Goal: Information Seeking & Learning: Learn about a topic

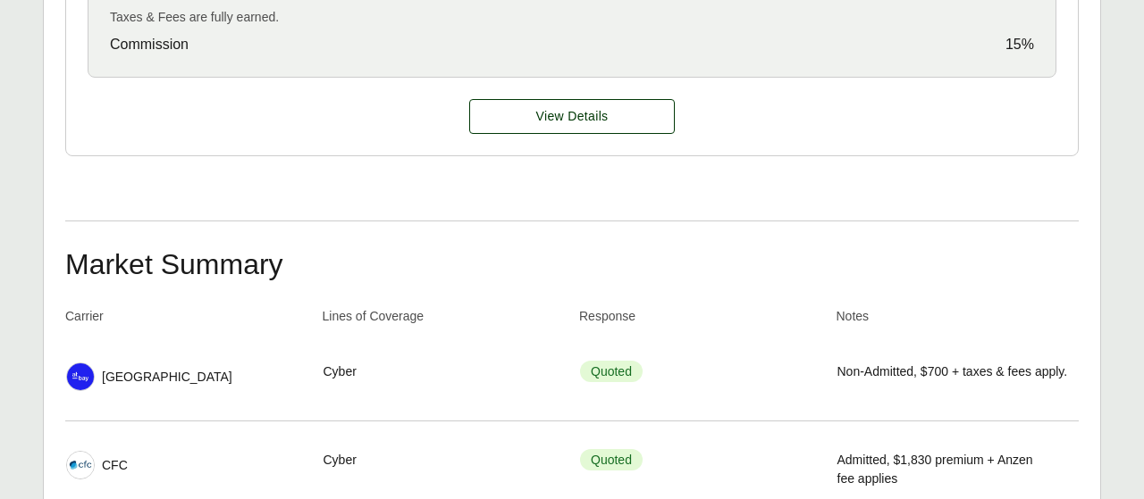
scroll to position [836, 0]
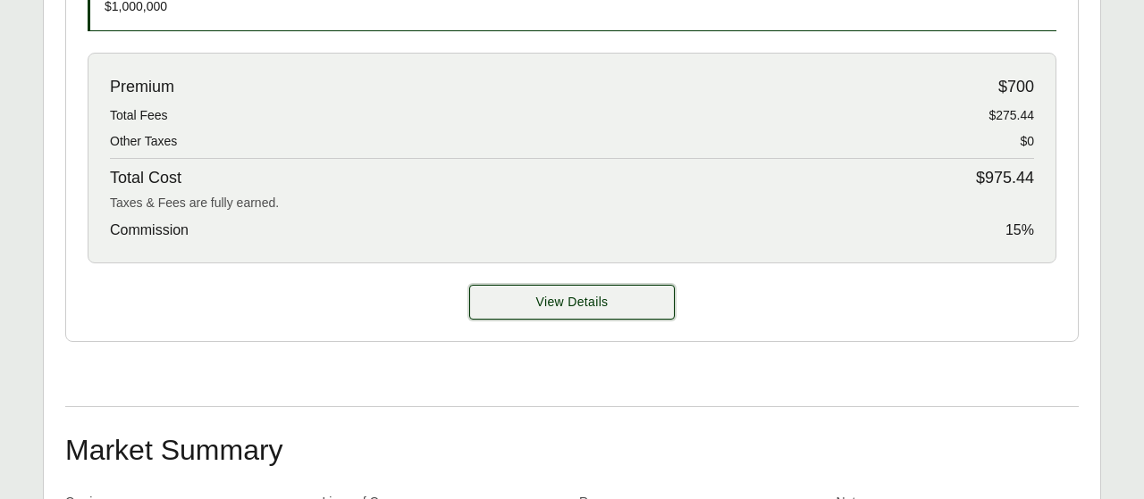
click at [614, 291] on button "View Details" at bounding box center [571, 302] width 205 height 35
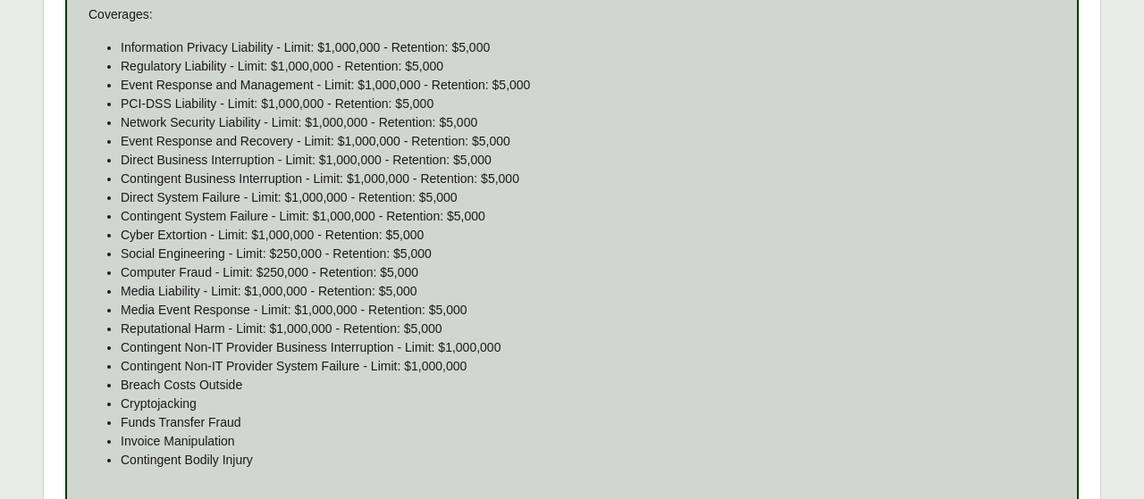
scroll to position [1171, 0]
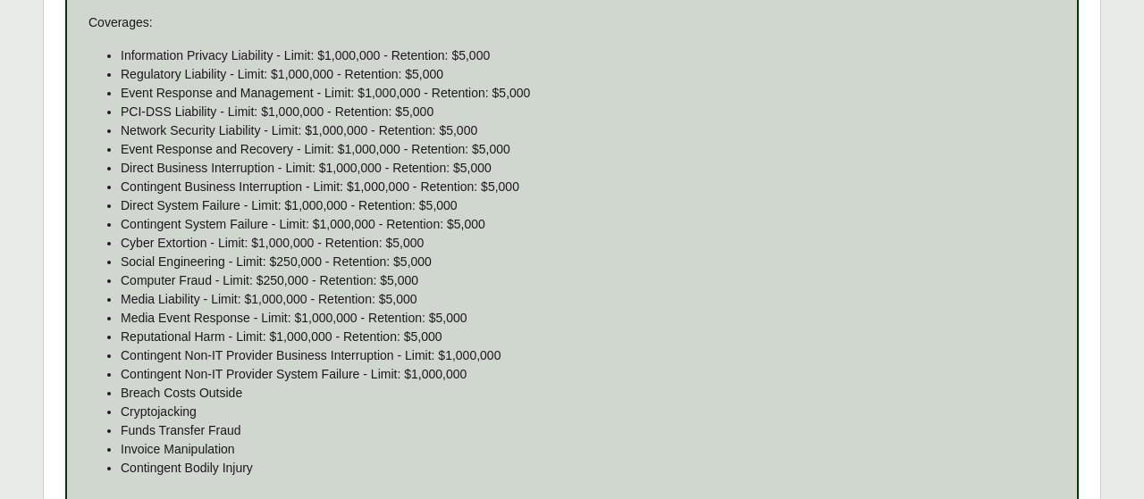
click at [135, 44] on div "Coverages: Information Privacy Liability - Limit: $1,000,000 - Retention: $5,00…" at bounding box center [571, 252] width 967 height 479
drag, startPoint x: 117, startPoint y: 45, endPoint x: 161, endPoint y: 155, distance: 118.3
click at [161, 155] on ul "Information Privacy Liability - Limit: $1,000,000 - Retention: $5,000 Regulator…" at bounding box center [571, 261] width 967 height 431
click at [826, 424] on p "Funds Transfer Fraud" at bounding box center [588, 431] width 934 height 19
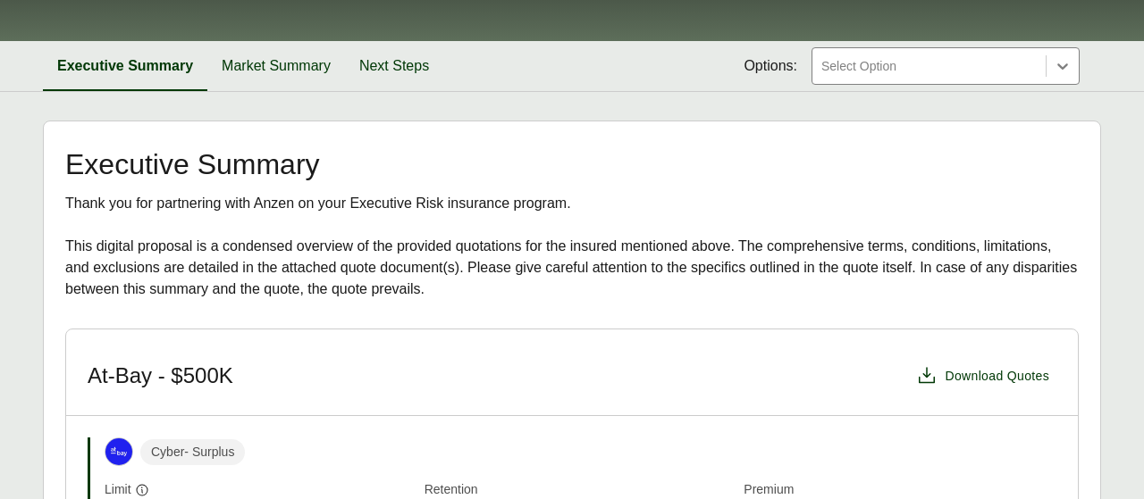
scroll to position [93, 0]
